Goal: Information Seeking & Learning: Compare options

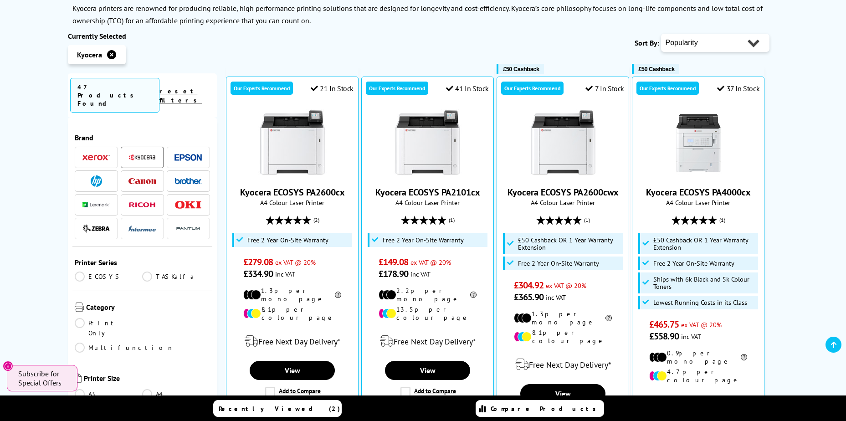
scroll to position [152, 0]
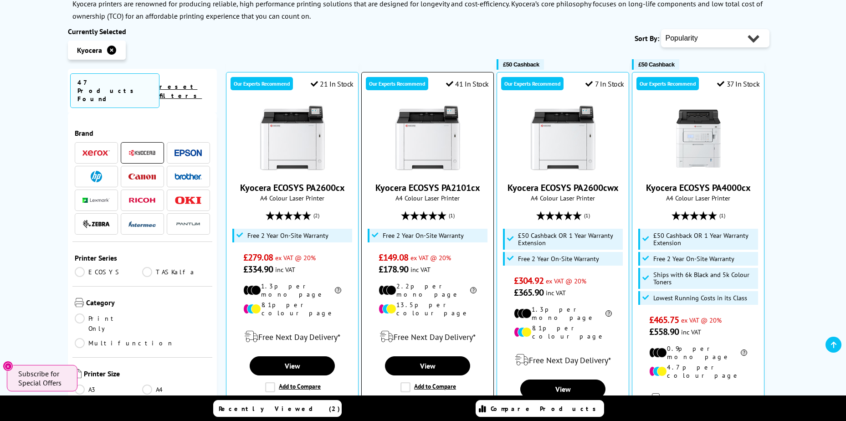
click at [434, 134] on img at bounding box center [427, 138] width 68 height 68
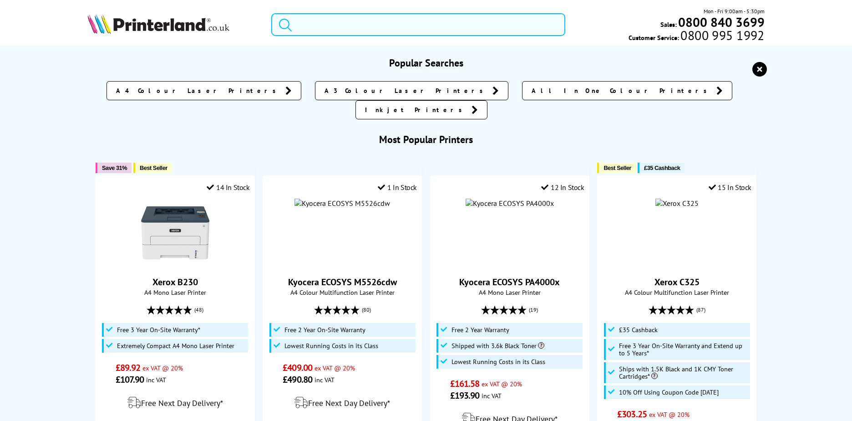
click at [388, 27] on input "search" at bounding box center [418, 24] width 294 height 23
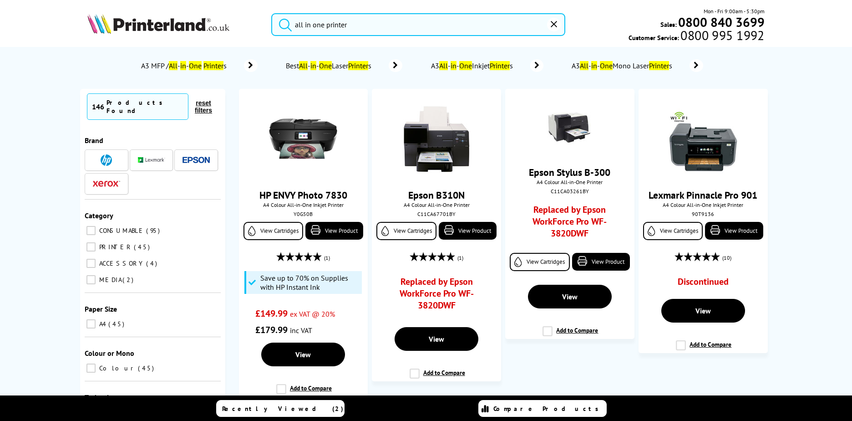
click at [272, 13] on button "submit" at bounding box center [283, 23] width 23 height 20
click at [396, 19] on input "all in one printer" at bounding box center [418, 24] width 294 height 23
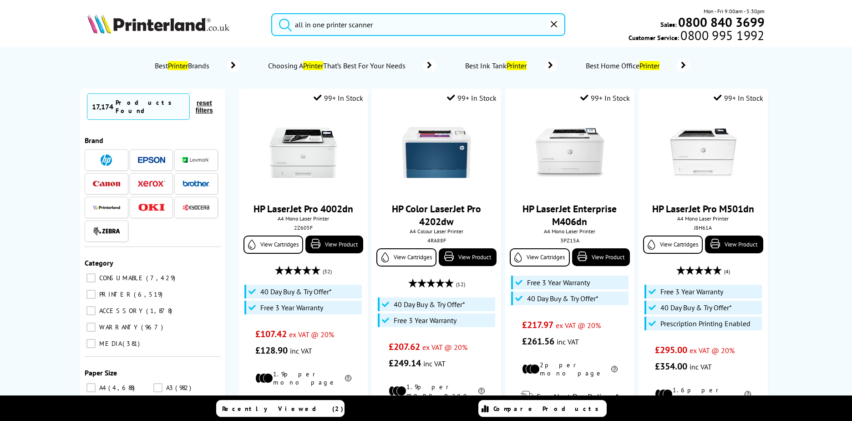
click at [272, 13] on button "submit" at bounding box center [283, 23] width 23 height 20
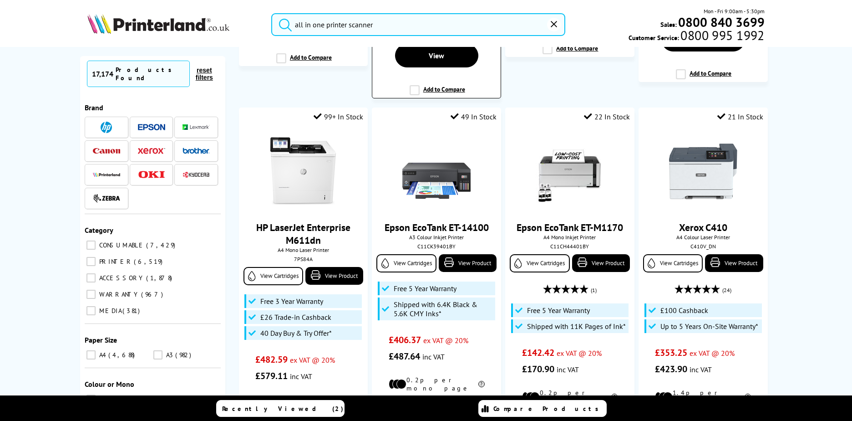
scroll to position [364, 0]
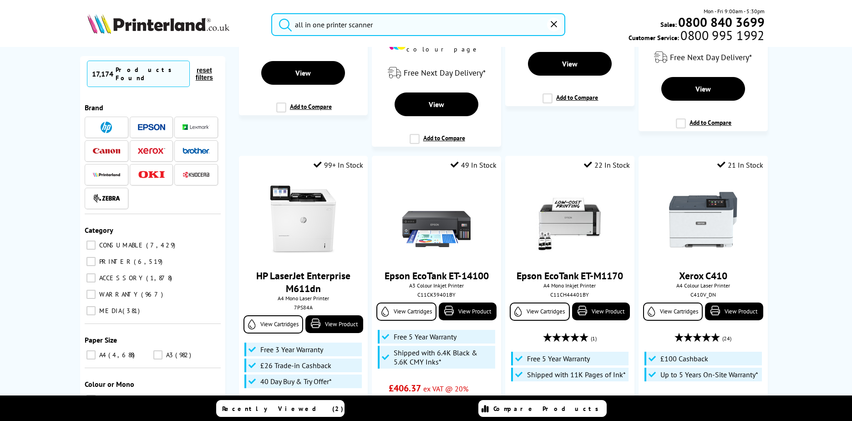
click at [387, 21] on input "all in one printer scanner" at bounding box center [418, 24] width 294 height 23
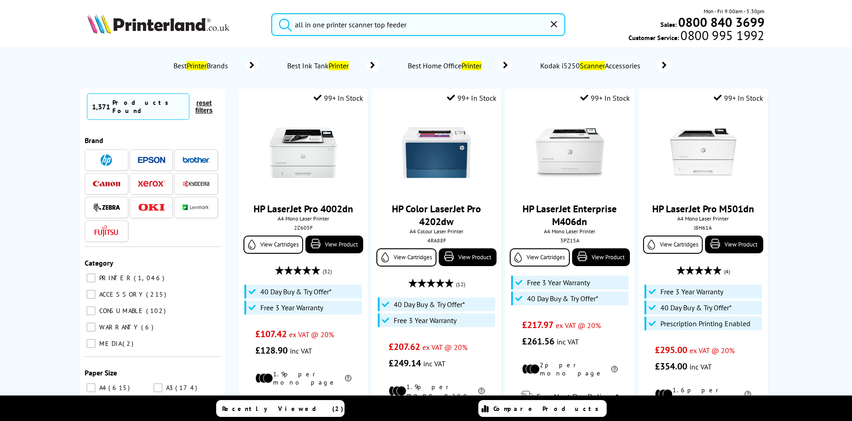
click at [272, 13] on button "submit" at bounding box center [283, 23] width 23 height 20
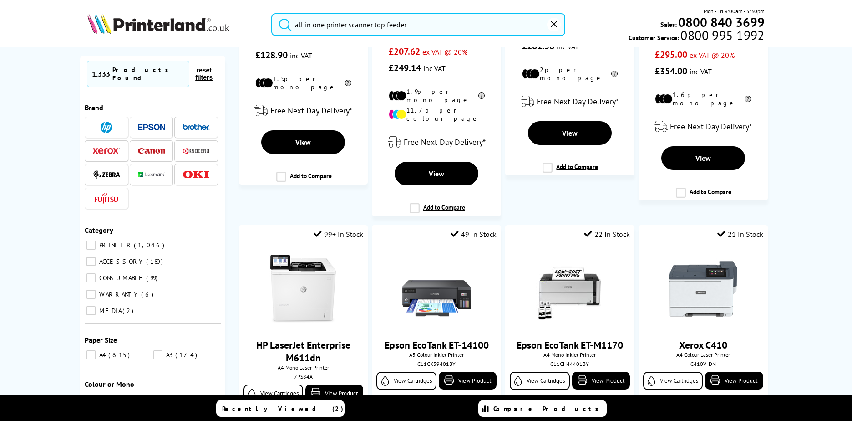
scroll to position [304, 0]
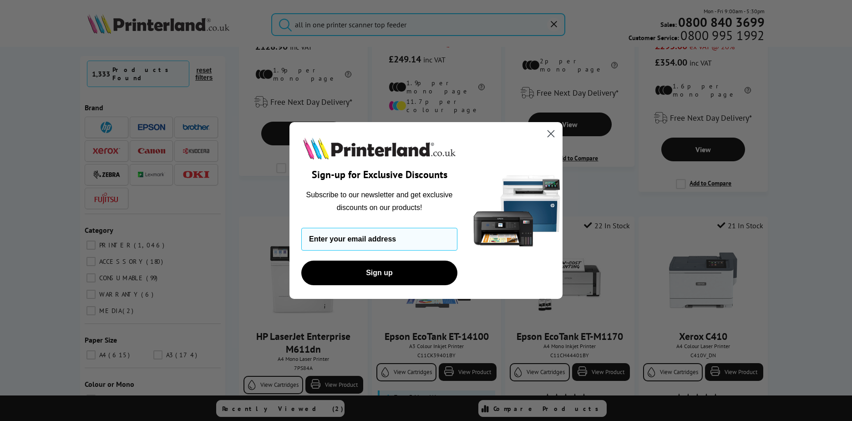
click at [556, 133] on circle "Close dialog" at bounding box center [551, 133] width 15 height 15
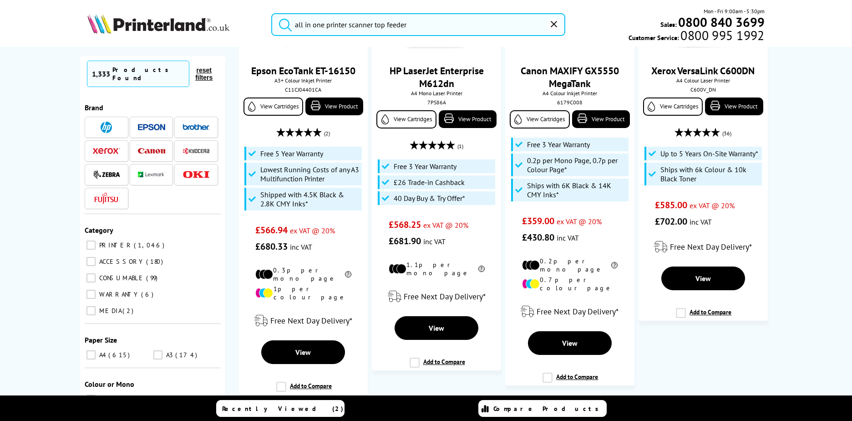
scroll to position [1884, 0]
drag, startPoint x: 422, startPoint y: 26, endPoint x: 132, endPoint y: 11, distance: 290.0
click at [137, 11] on div "all in one printer scanner top feeder Mon - Fri 9:00am - 5:30pm Sales: 0800 840…" at bounding box center [426, 27] width 729 height 40
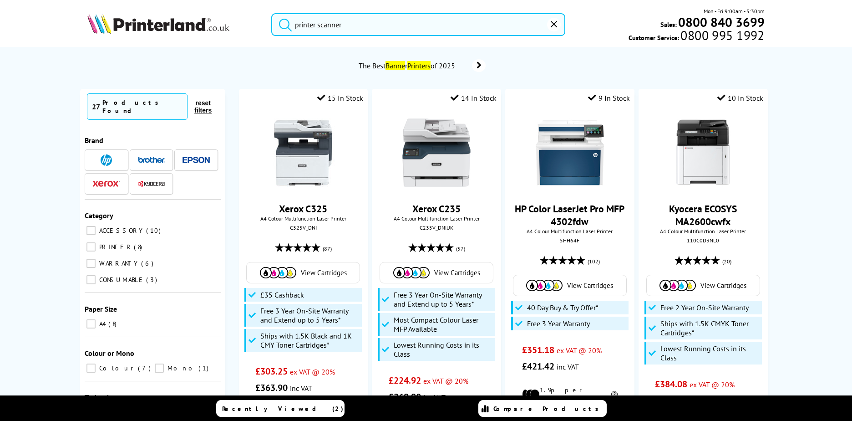
type input "printer scanner"
click at [272, 13] on button "submit" at bounding box center [283, 23] width 23 height 20
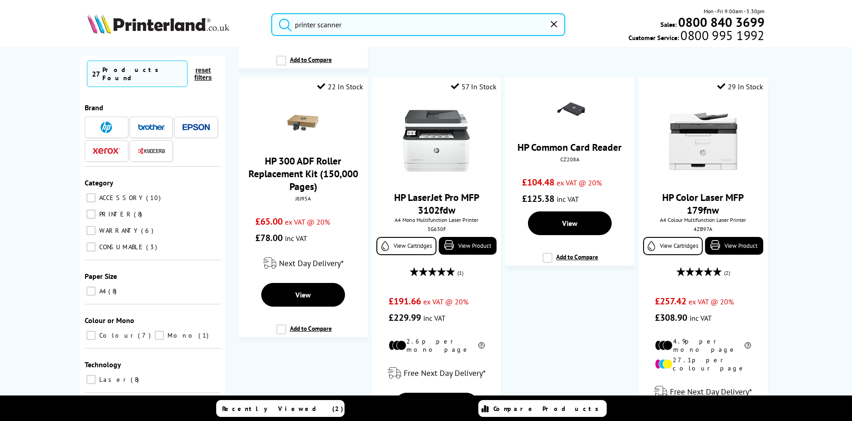
scroll to position [911, 0]
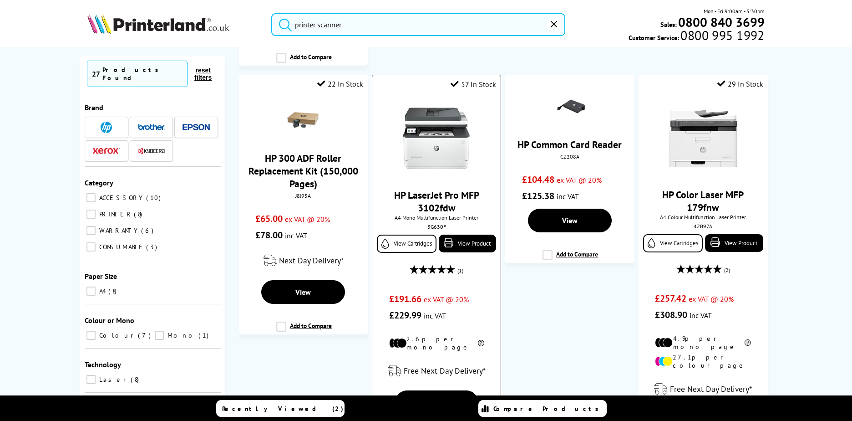
click at [432, 105] on img at bounding box center [437, 139] width 68 height 68
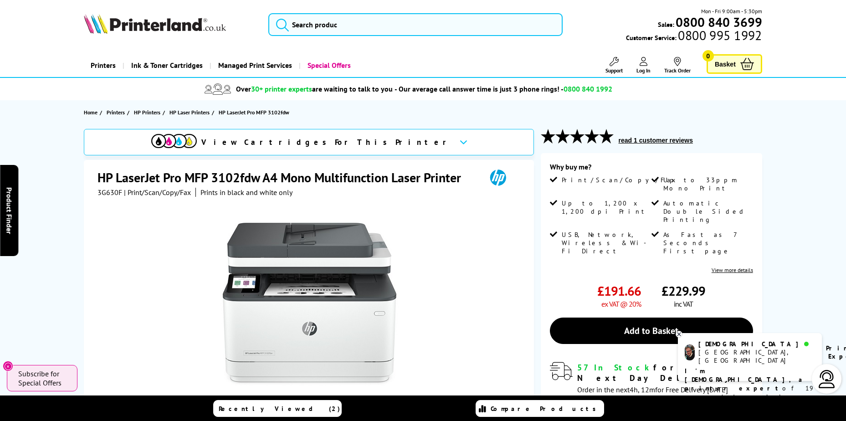
click at [783, 164] on div "View Cartridges For This Printer HP LaserJet Pro MFP 3102fdw A4 Mono Multifunct…" at bounding box center [423, 341] width 729 height 424
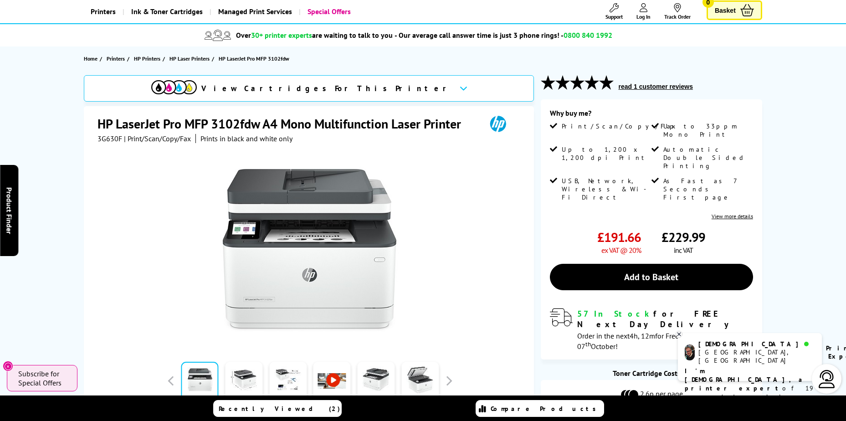
scroll to position [76, 0]
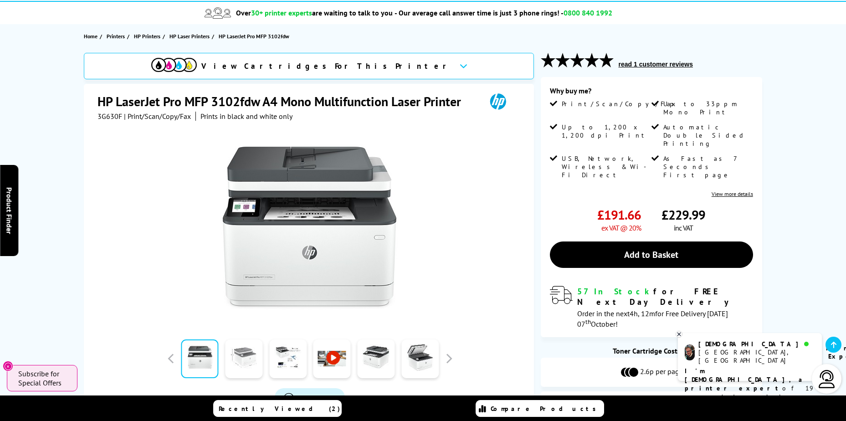
click at [236, 364] on link at bounding box center [243, 358] width 37 height 39
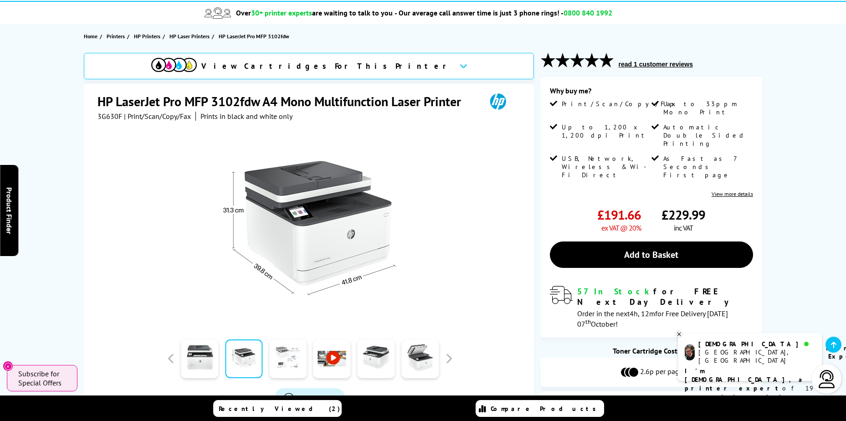
click at [279, 359] on link at bounding box center [287, 358] width 37 height 39
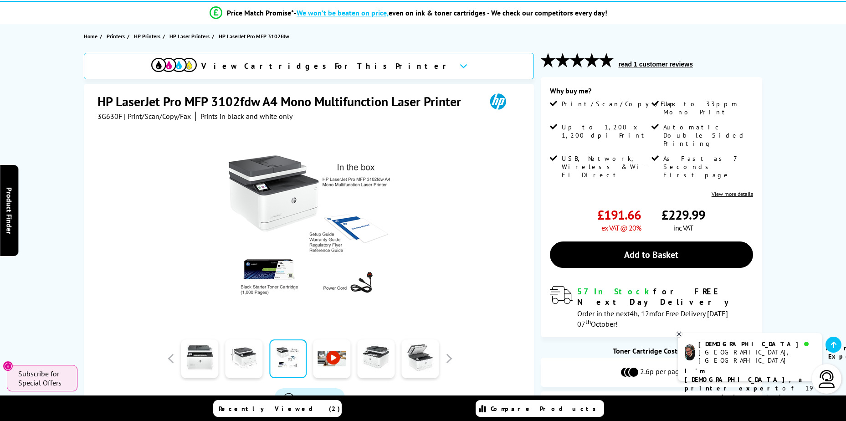
click at [330, 362] on link at bounding box center [331, 358] width 37 height 39
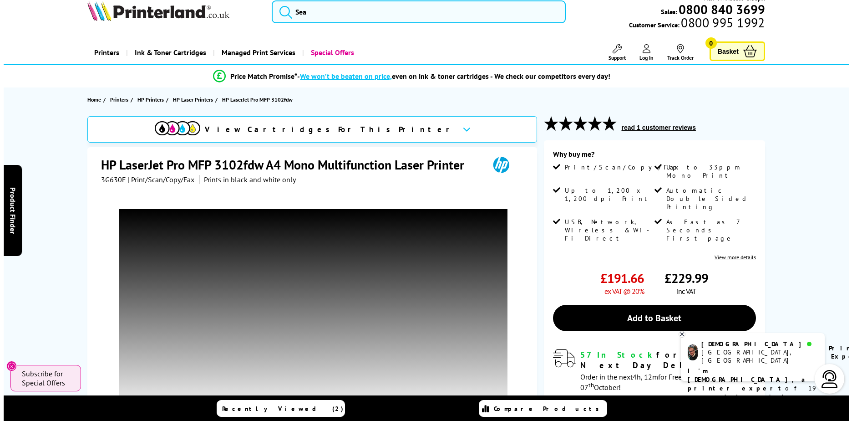
scroll to position [0, 0]
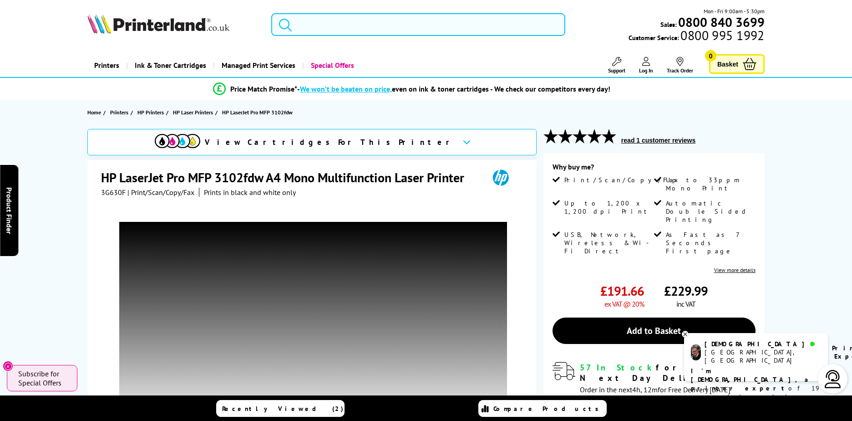
click at [381, 24] on input "search" at bounding box center [418, 24] width 294 height 23
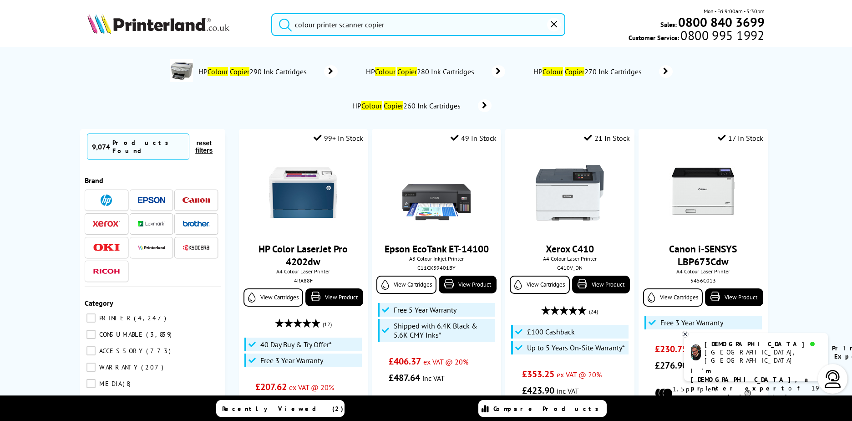
click at [272, 13] on button "submit" at bounding box center [283, 23] width 23 height 20
click at [822, 258] on div "No results HP Colour Copier 290 Ink Cartridges HP Colour Copier 280 Ink Cartrid…" at bounding box center [426, 234] width 852 height 375
click at [686, 335] on icon at bounding box center [685, 333] width 3 height 3
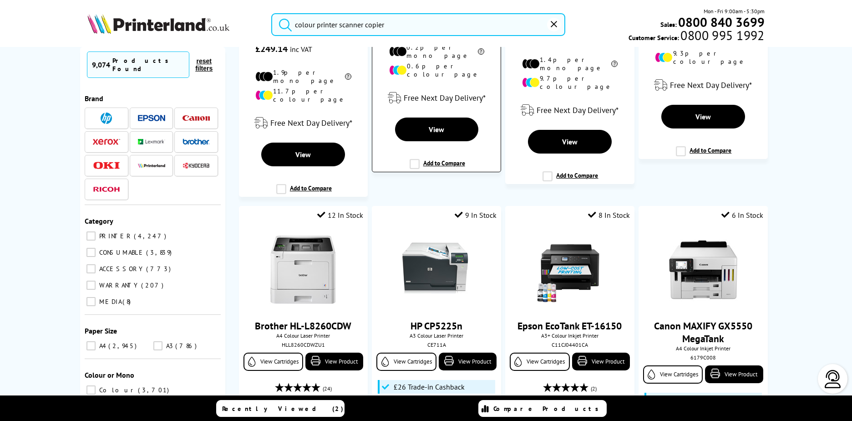
scroll to position [304, 0]
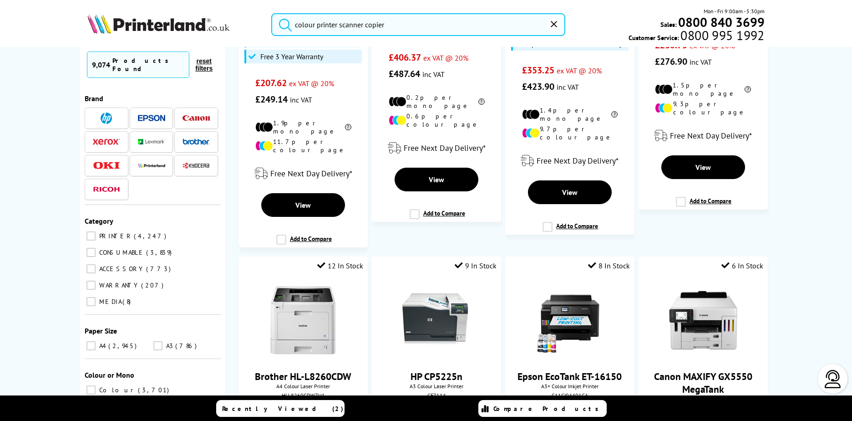
click at [428, 29] on input "colour printer scanner copier" at bounding box center [418, 24] width 294 height 23
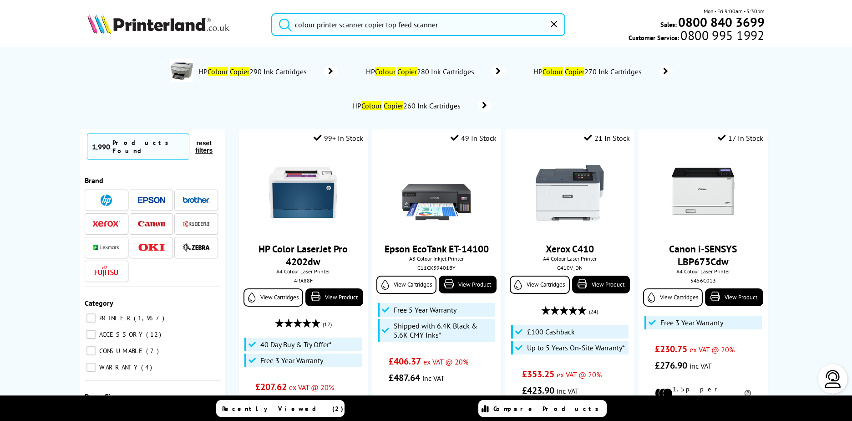
type input "colour printer scanner copier top feed scanner"
click at [272, 13] on button "submit" at bounding box center [283, 23] width 23 height 20
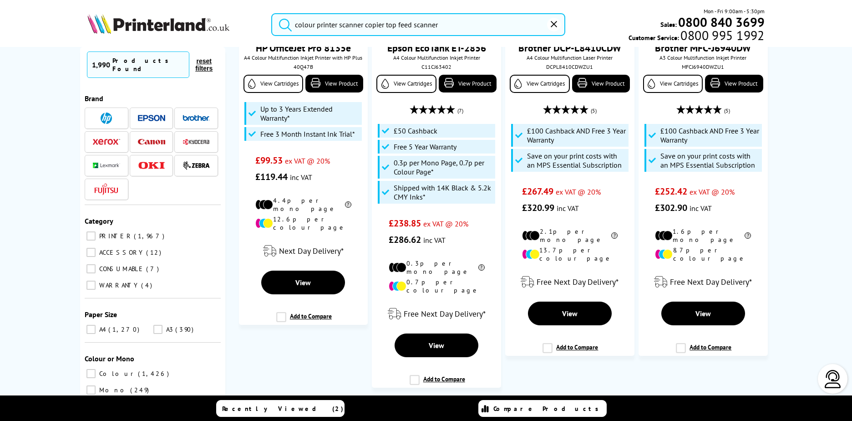
scroll to position [1920, 0]
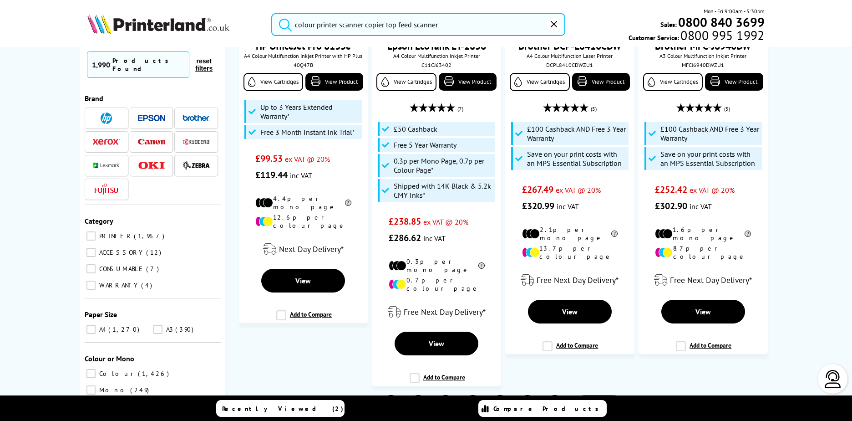
click at [586, 400] on span "Next" at bounding box center [594, 406] width 19 height 12
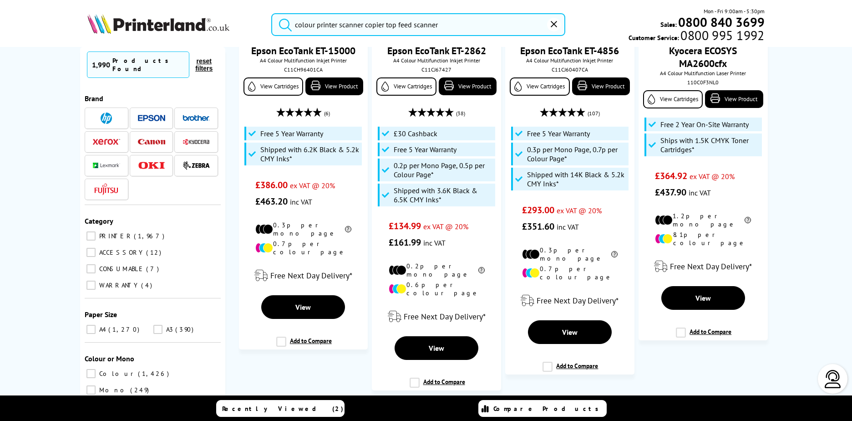
scroll to position [2032, 0]
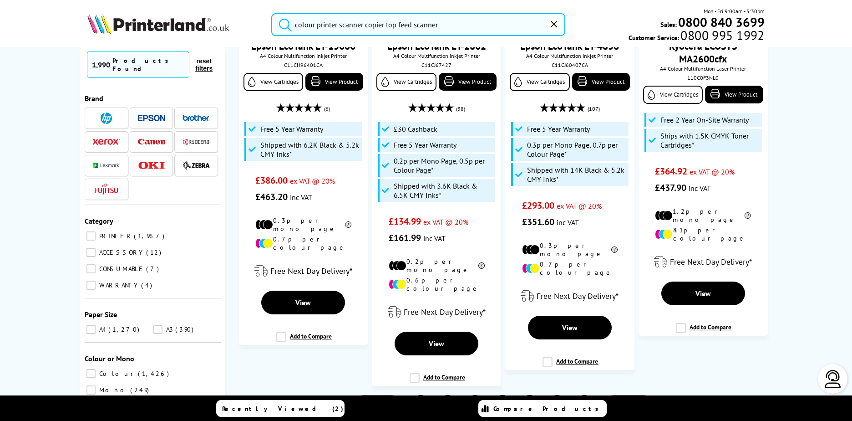
click at [473, 395] on link "3" at bounding box center [476, 406] width 22 height 22
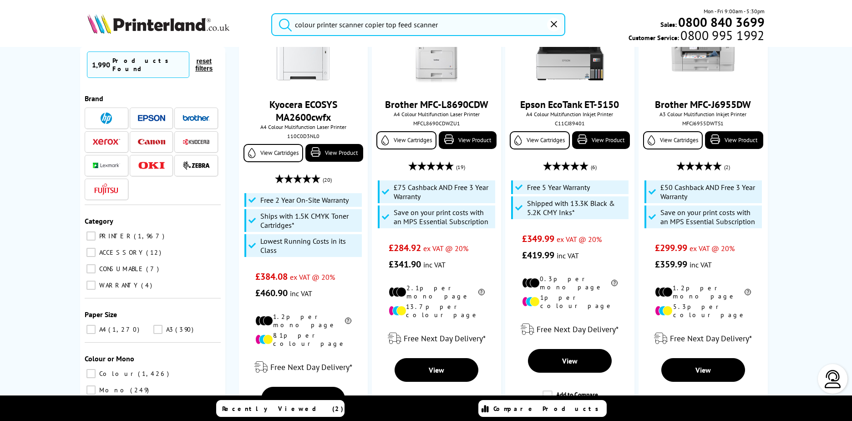
scroll to position [152, 0]
